Goal: Book appointment/travel/reservation

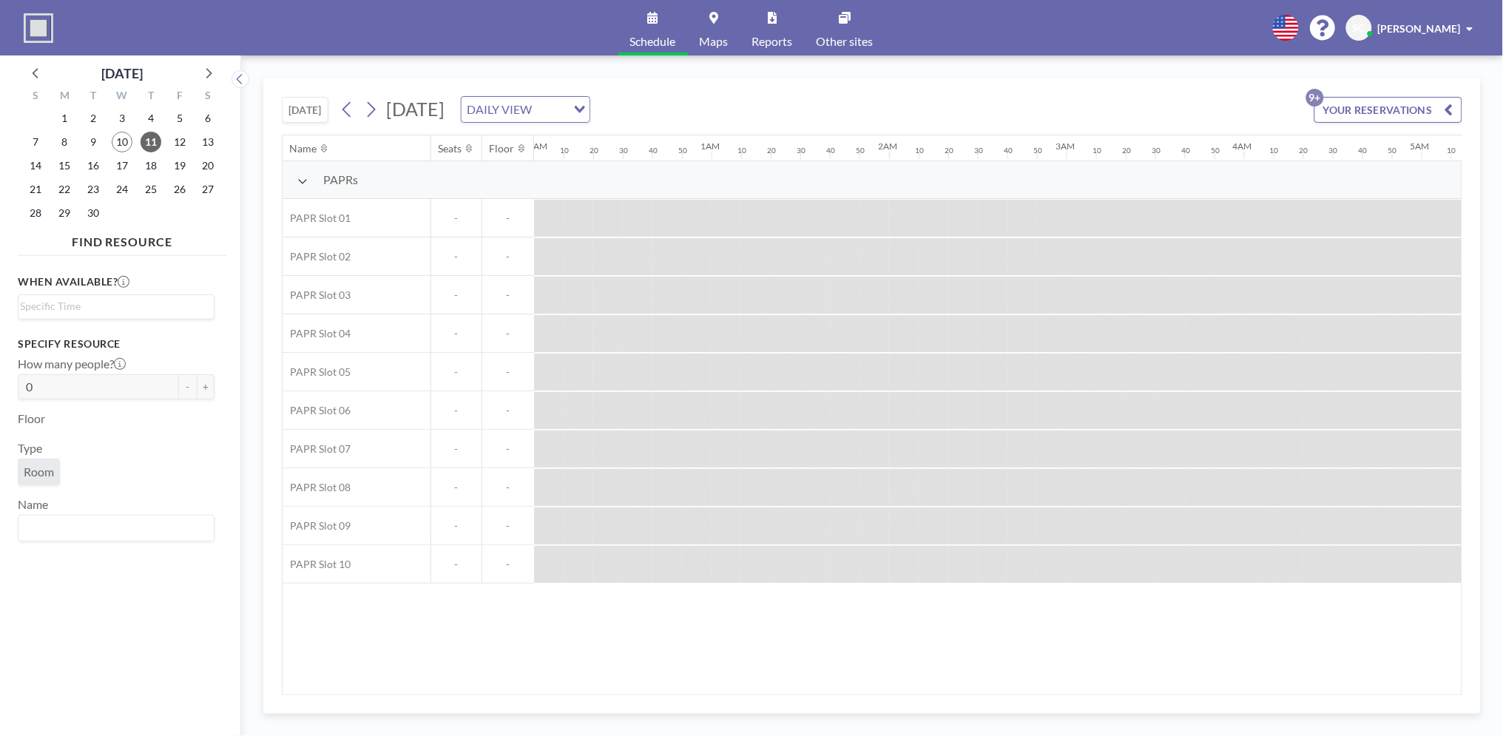
scroll to position [0, 1391]
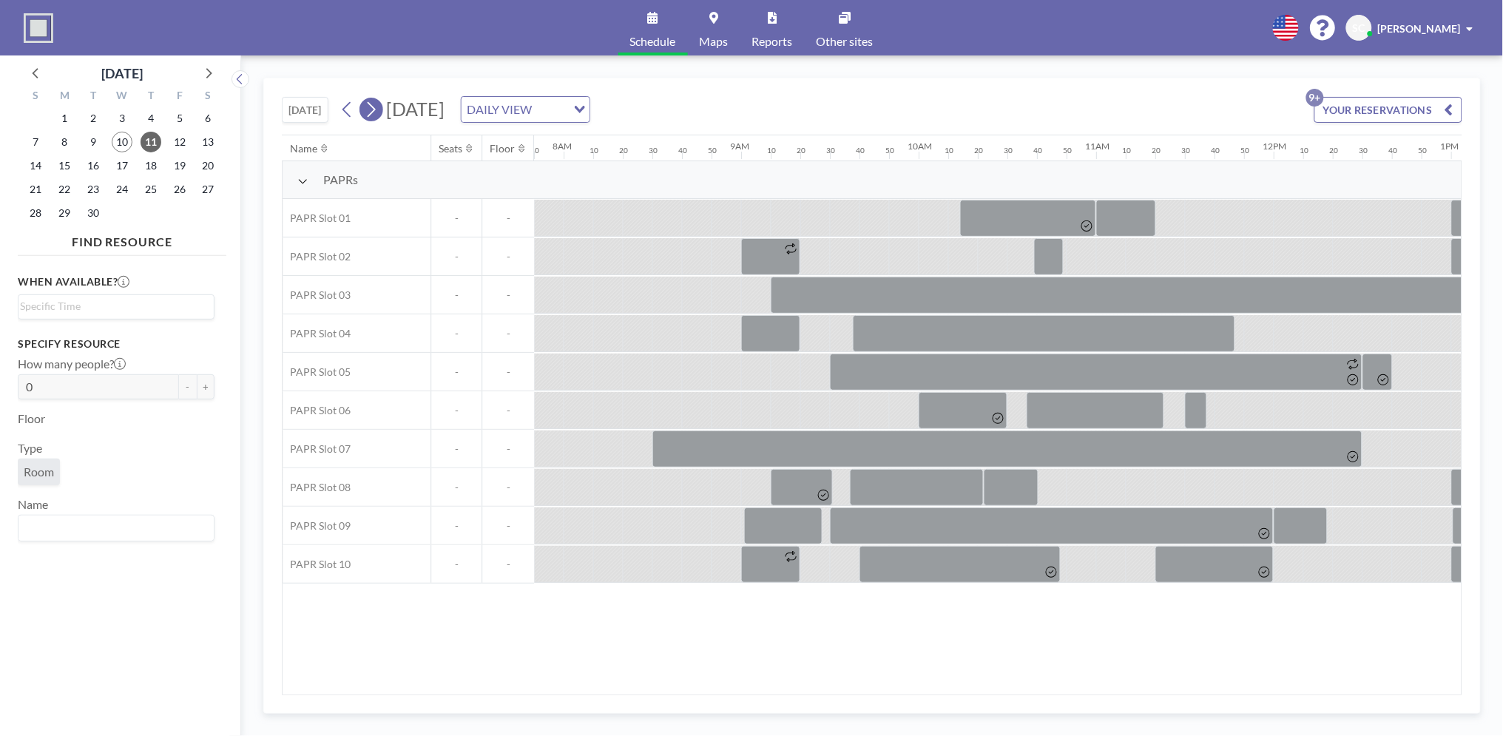
click at [365, 103] on button at bounding box center [372, 110] width 24 height 24
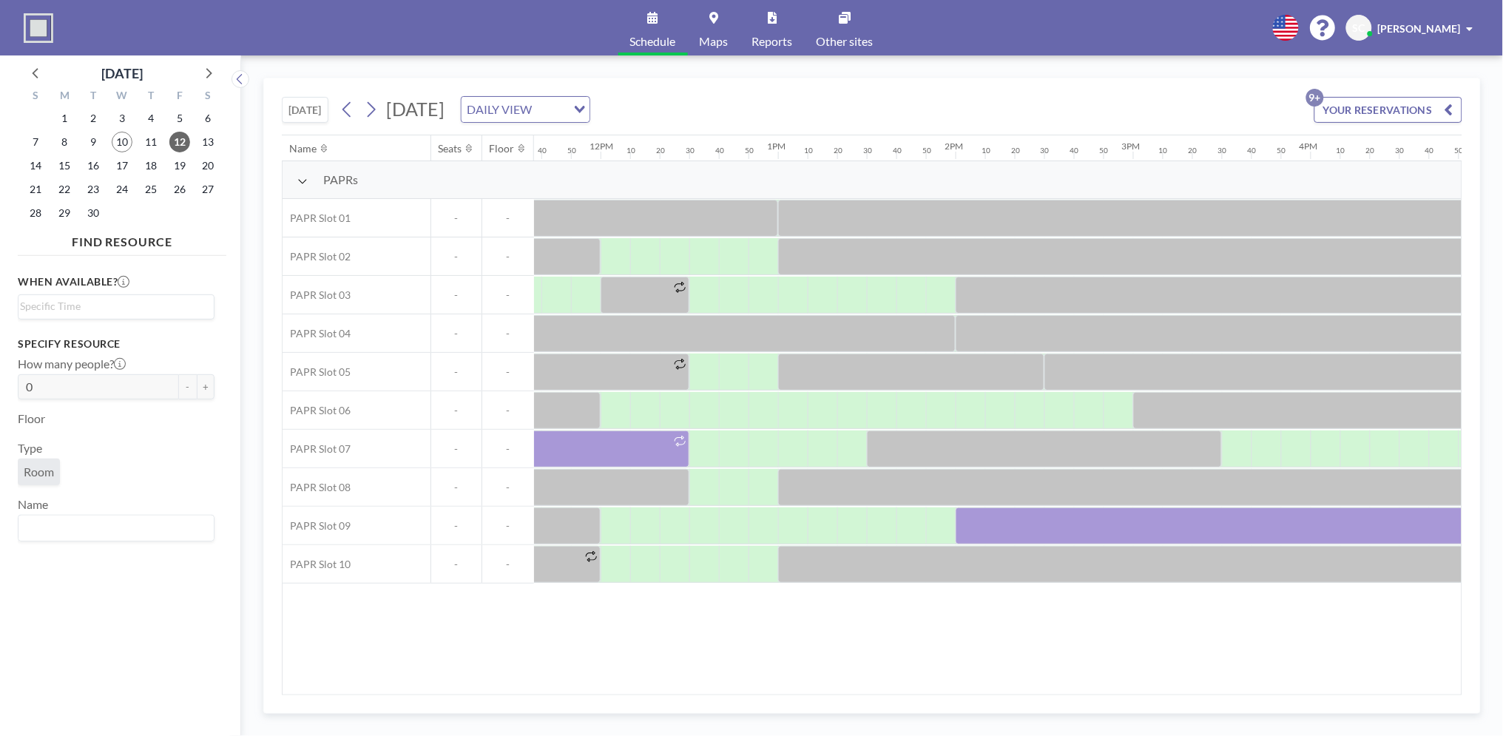
scroll to position [0, 1970]
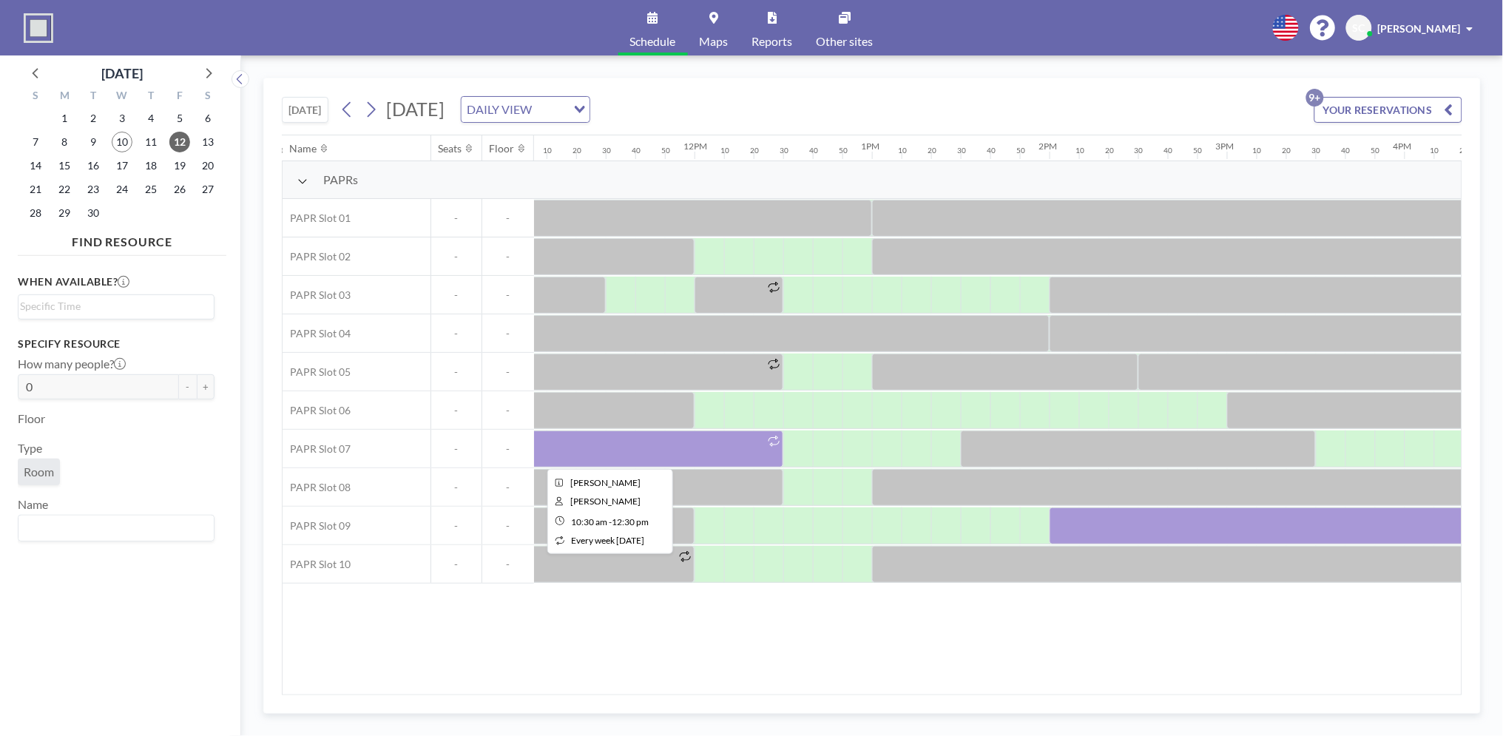
click at [614, 439] on div at bounding box center [605, 449] width 355 height 37
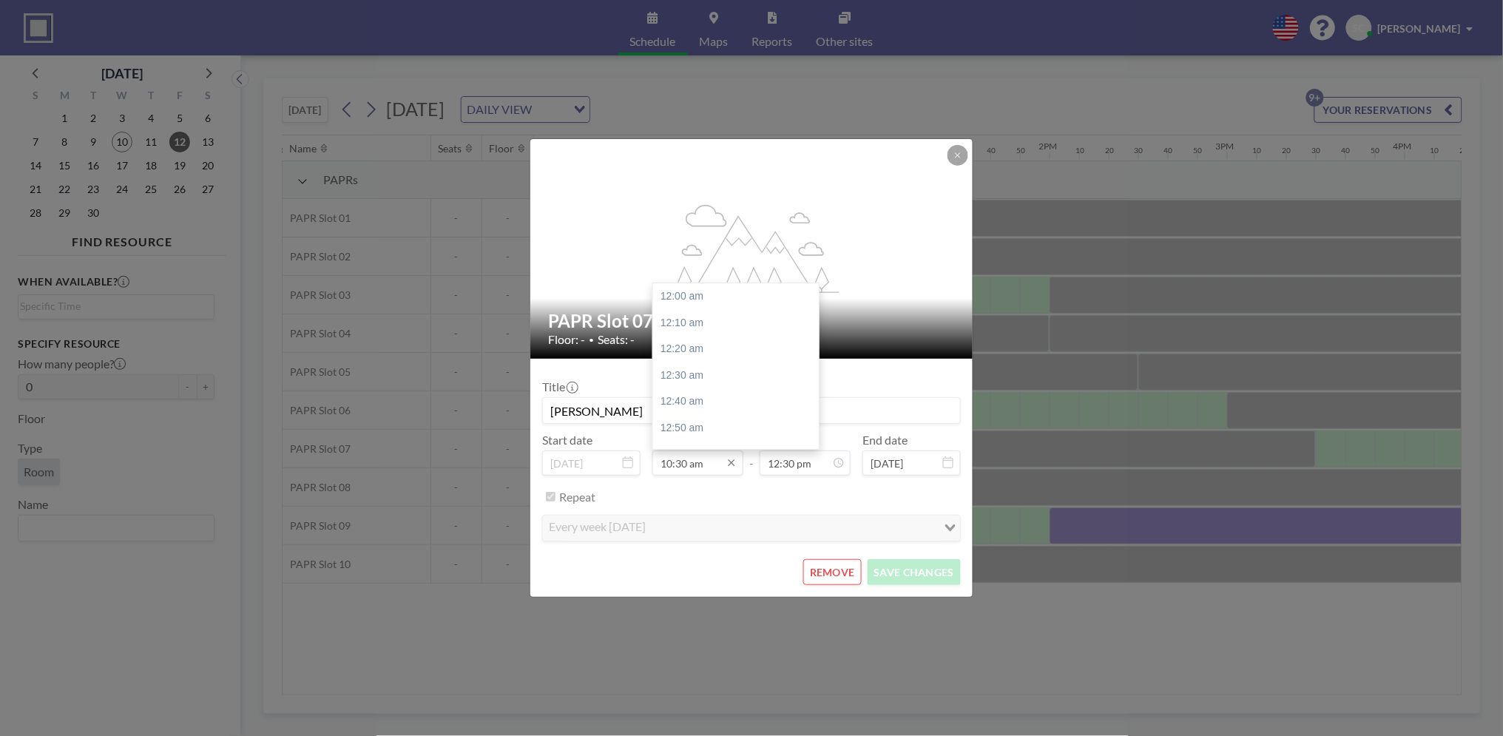
scroll to position [1658, 0]
click at [706, 367] on div "11:00 am" at bounding box center [740, 376] width 175 height 27
type input "11:00 am"
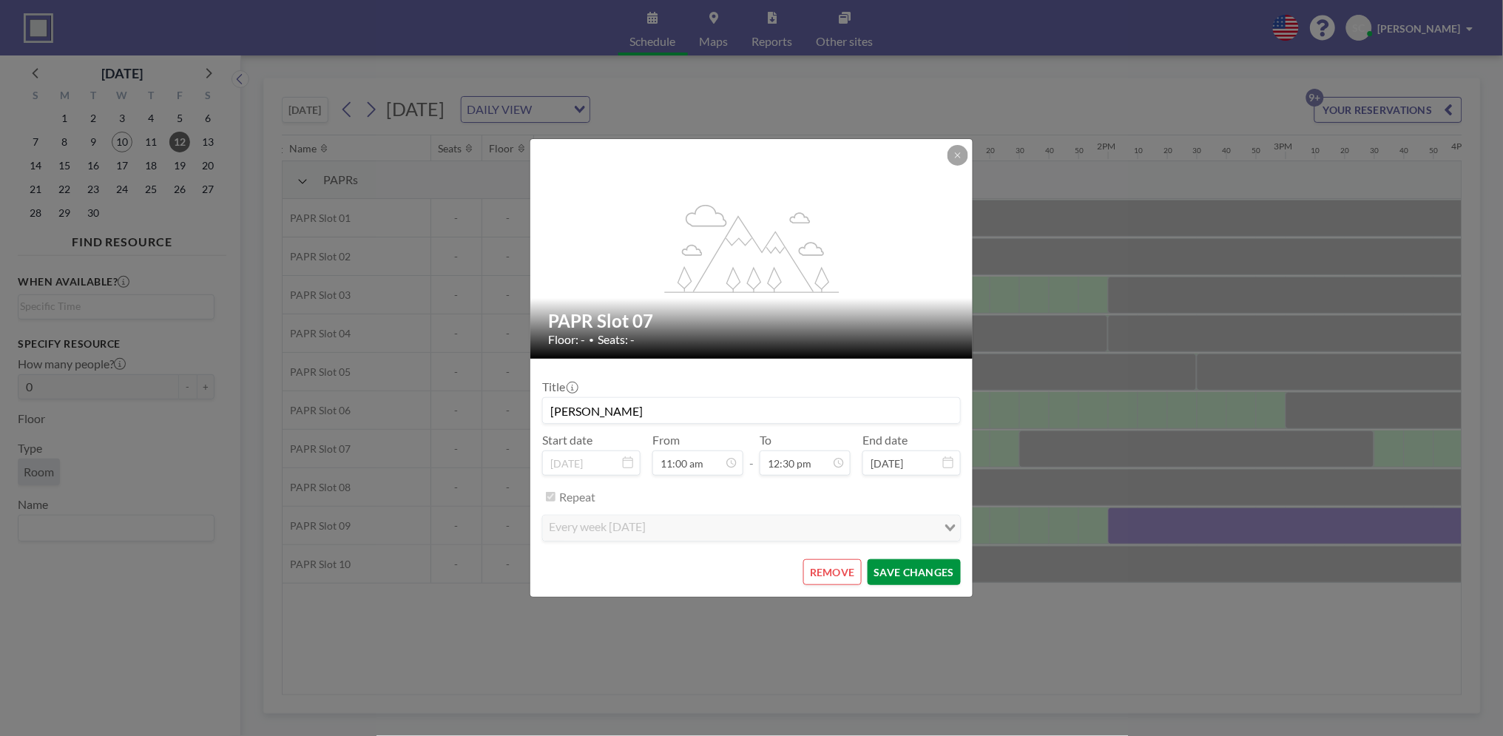
scroll to position [0, 1923]
click at [922, 571] on button "SAVE CHANGES" at bounding box center [914, 572] width 93 height 26
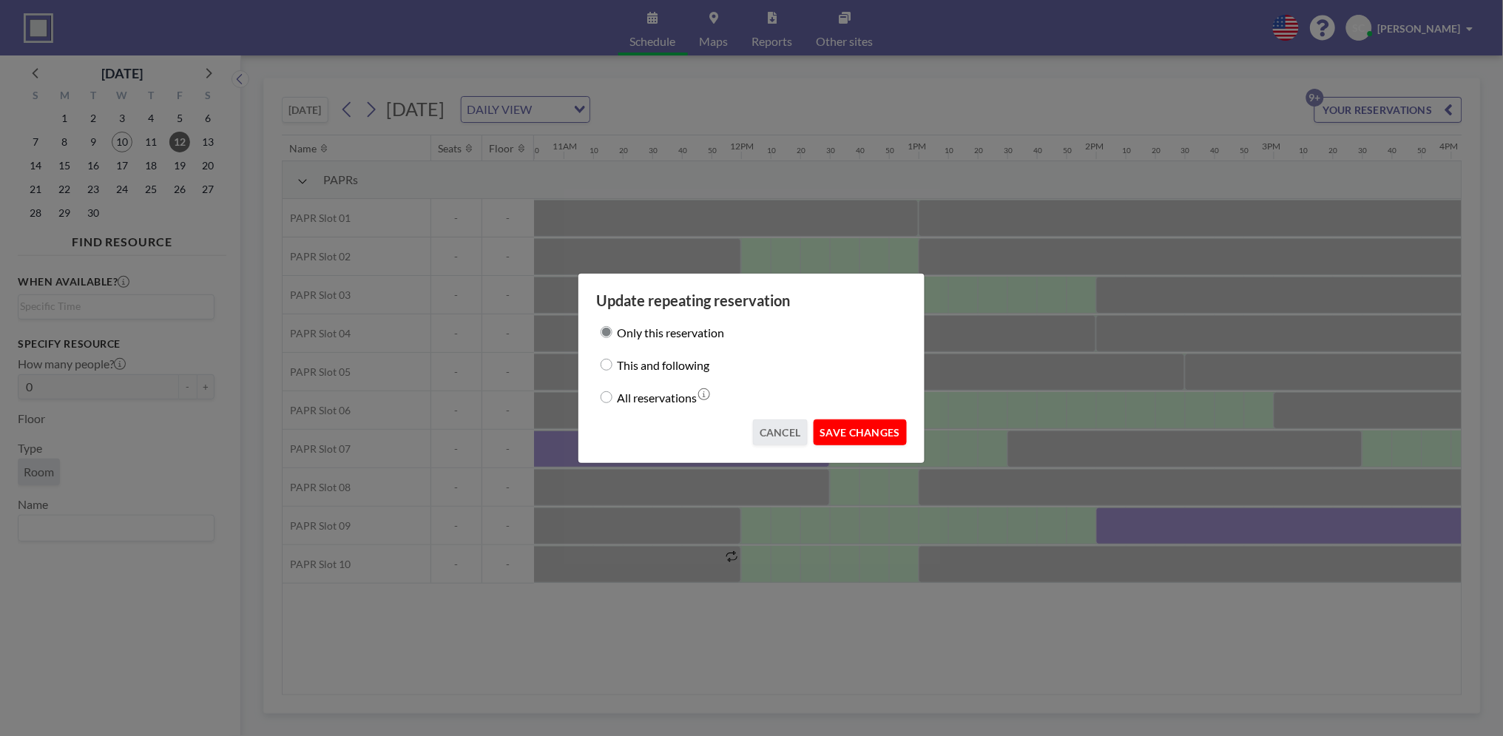
click at [846, 434] on button "SAVE CHANGES" at bounding box center [860, 432] width 93 height 26
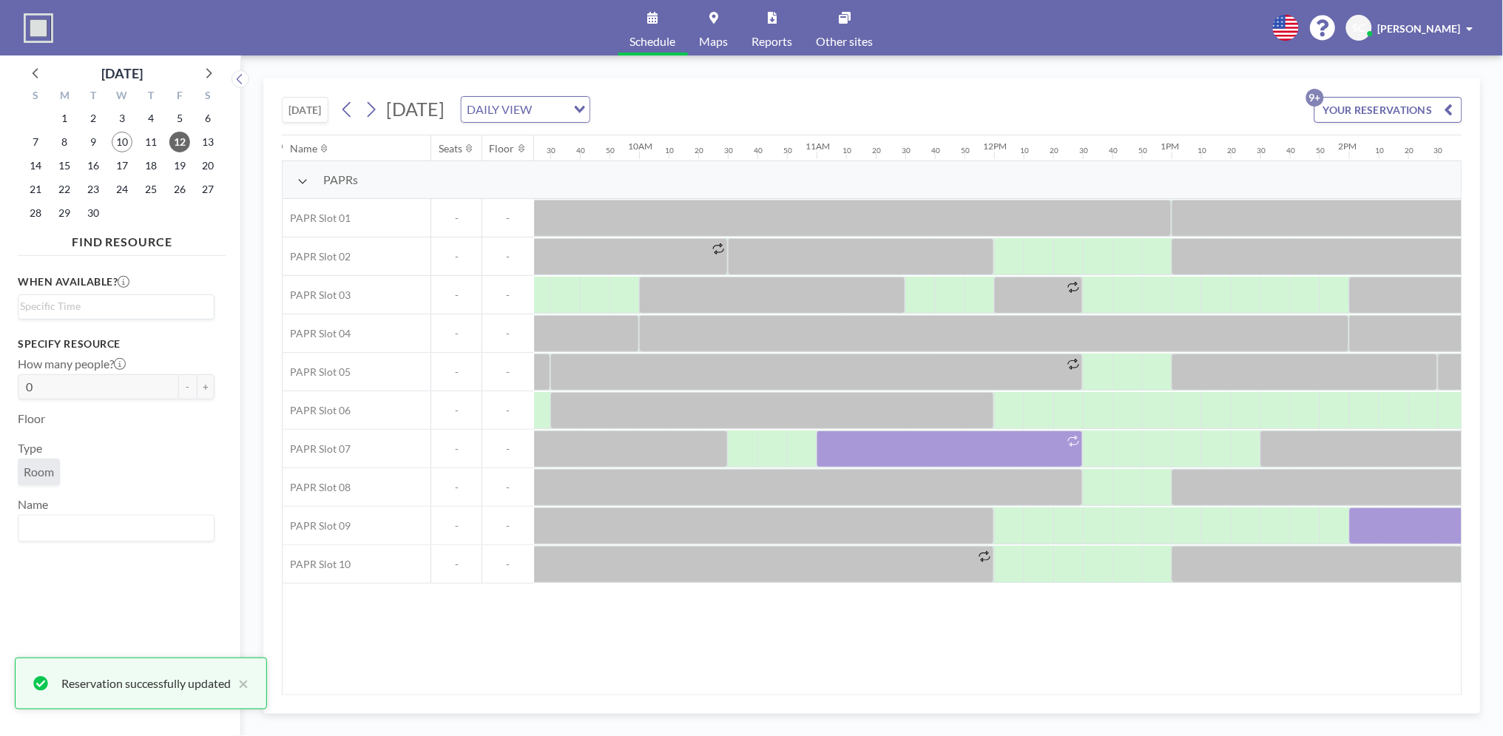
scroll to position [0, 1524]
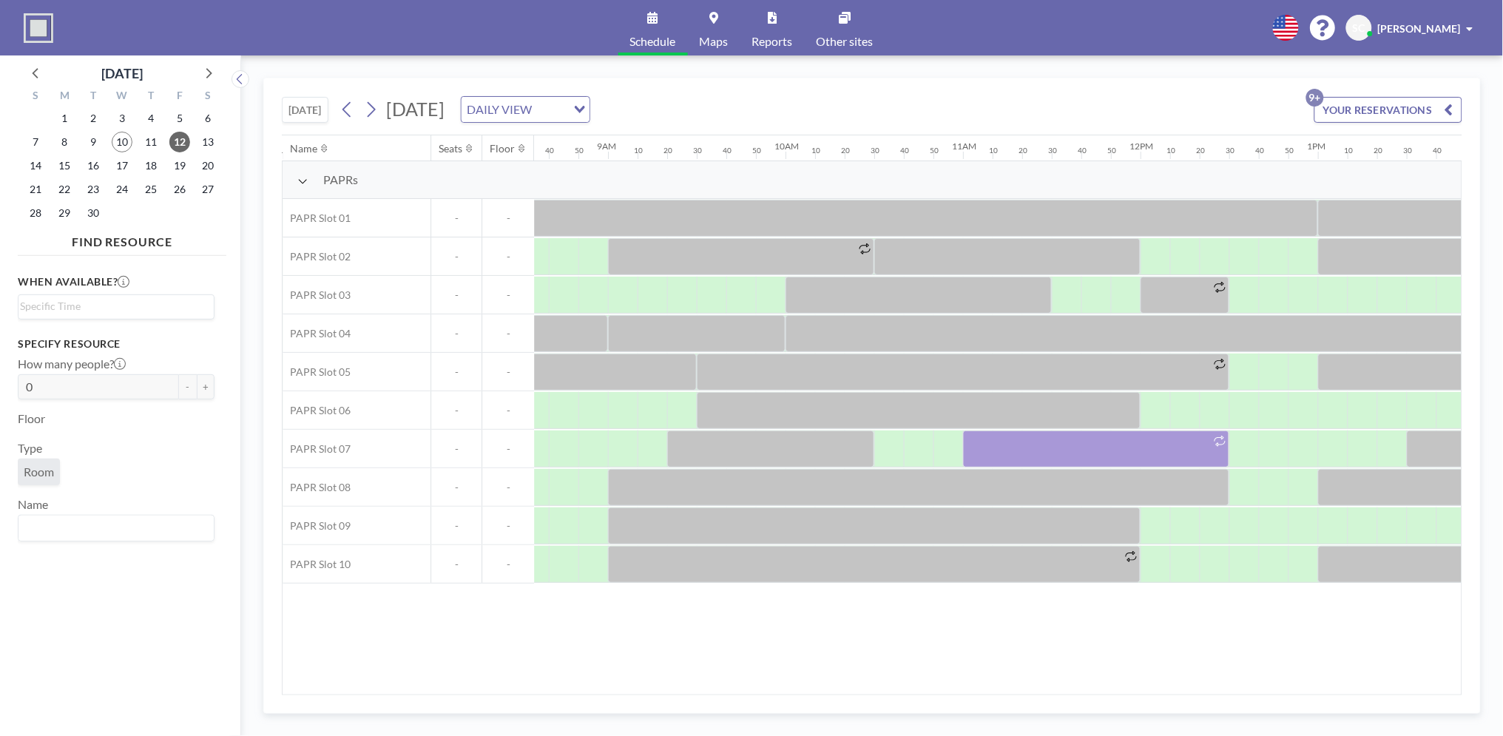
click at [1468, 25] on span at bounding box center [1470, 29] width 7 height 10
click at [1425, 65] on span "Profile" at bounding box center [1429, 71] width 31 height 15
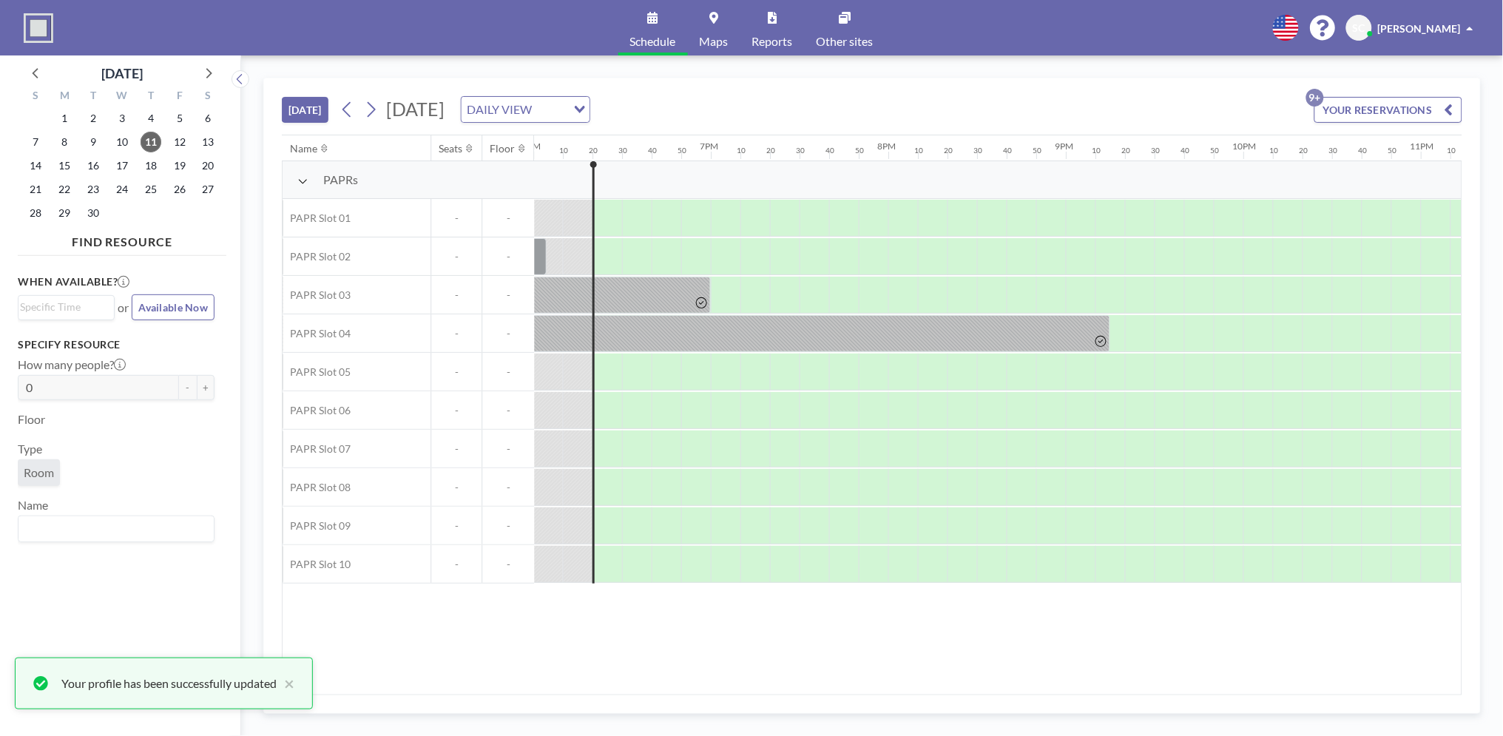
scroll to position [0, 3225]
